Goal: Register for event/course

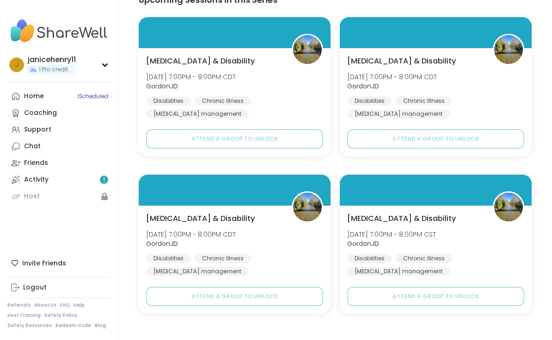
scroll to position [688, 0]
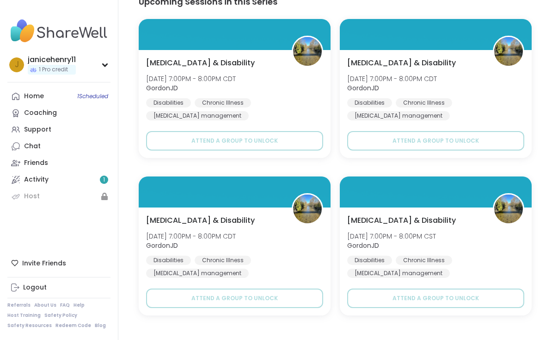
click at [492, 278] on div "Disabilities Chronic Illness Chronic pain management" at bounding box center [435, 266] width 177 height 22
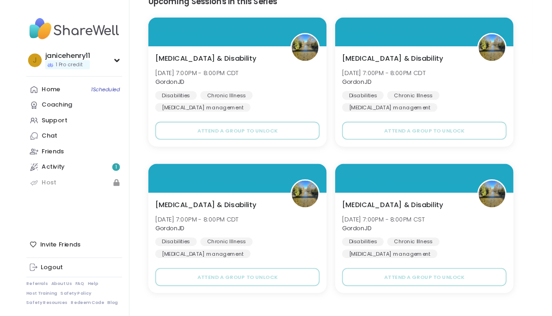
scroll to position [685, 0]
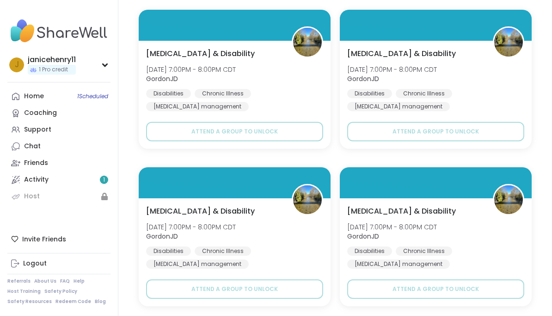
scroll to position [697, 0]
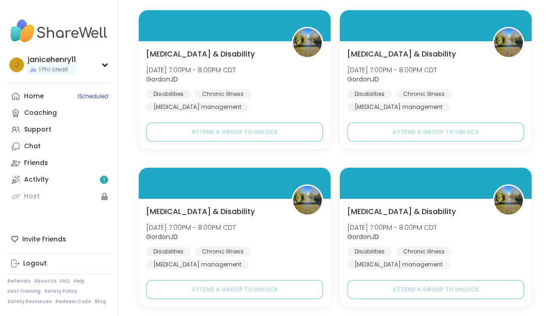
click at [226, 96] on div "Chronic Pain & Disability Tue, Oct 07 | 7:00PM - 8:00PM CDT GordonJD Disabiliti…" at bounding box center [234, 80] width 177 height 63
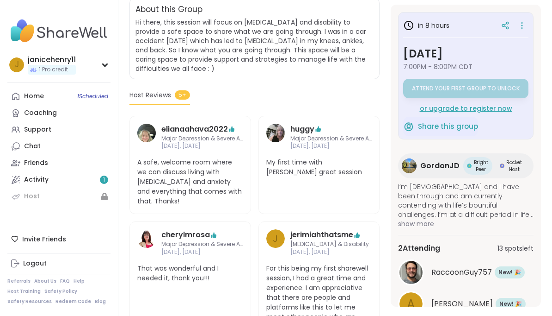
scroll to position [197, 0]
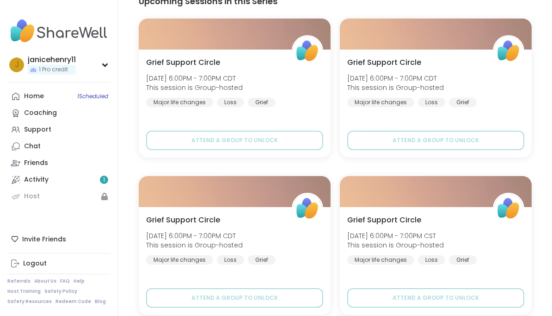
scroll to position [446, 0]
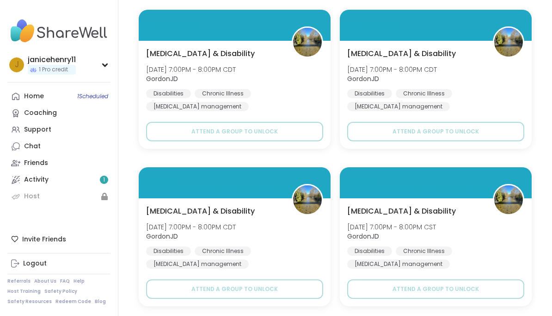
scroll to position [697, 0]
